Goal: Find specific page/section: Find specific page/section

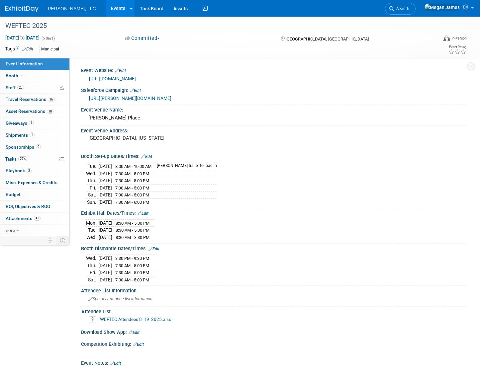
select select "Municipal"
click at [106, 11] on link "Events" at bounding box center [118, 8] width 24 height 17
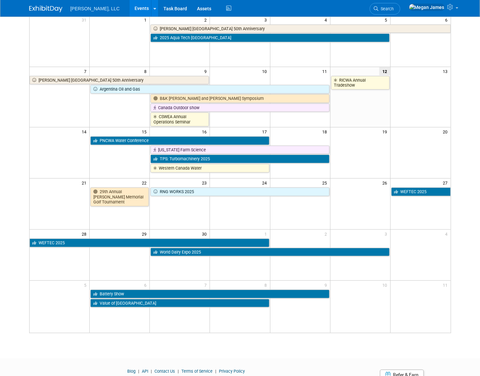
scroll to position [86, 0]
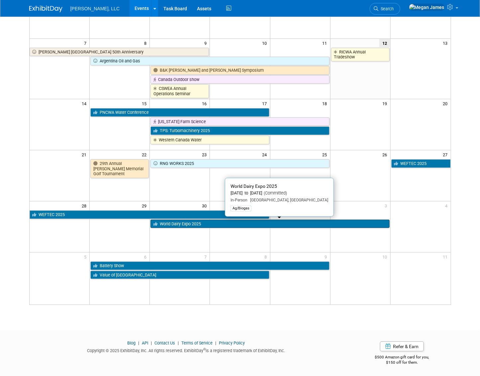
click at [196, 223] on link "World Dairy Expo 2025" at bounding box center [269, 224] width 239 height 9
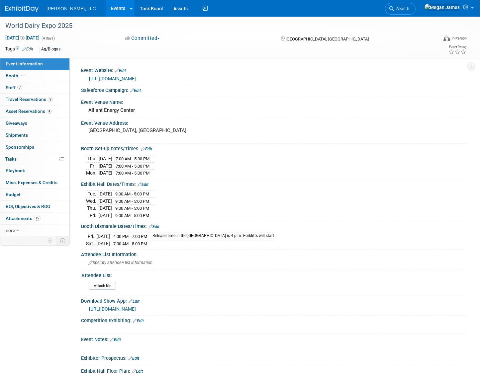
select select "Ag/Biogas"
click at [43, 79] on link "Booth" at bounding box center [34, 76] width 69 height 12
